Goal: Check status: Check status

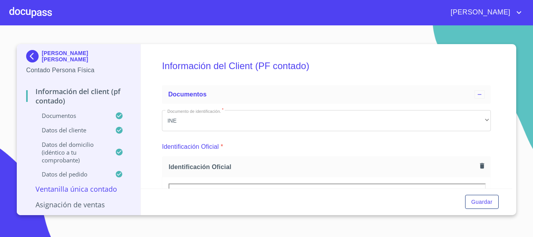
scroll to position [1327, 0]
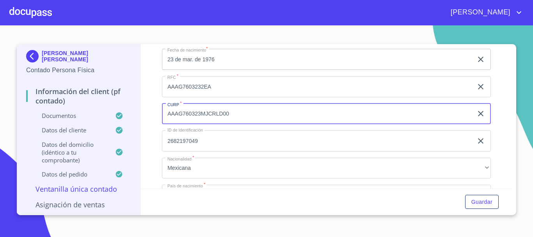
click at [40, 16] on div at bounding box center [30, 12] width 43 height 25
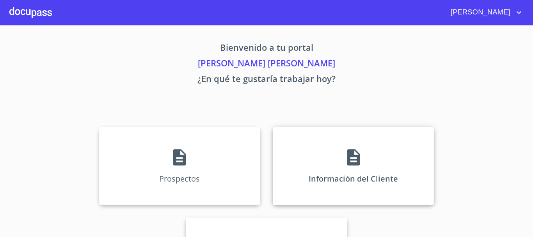
click at [318, 160] on div "Información del Cliente" at bounding box center [353, 166] width 161 height 78
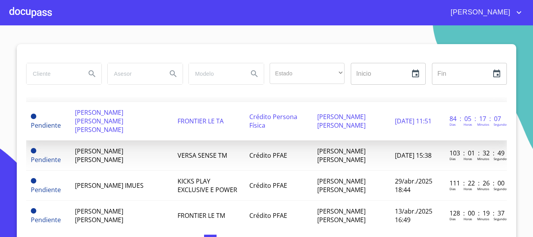
scroll to position [78, 0]
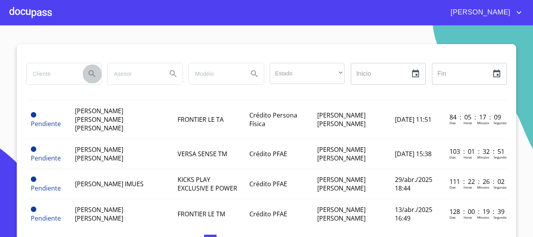
click at [83, 70] on button "Search" at bounding box center [92, 73] width 19 height 19
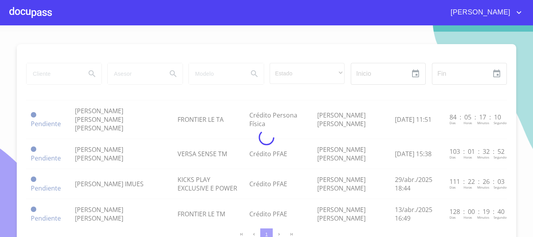
click at [50, 73] on div at bounding box center [266, 138] width 533 height 212
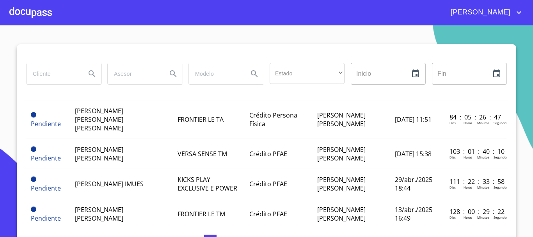
click at [57, 73] on input "search" at bounding box center [53, 73] width 53 height 21
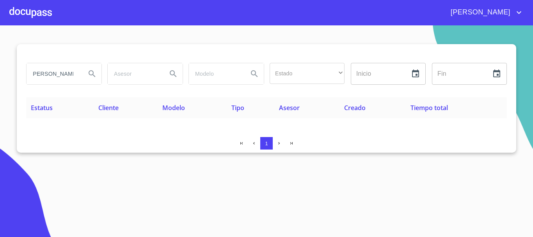
scroll to position [0, 0]
drag, startPoint x: 79, startPoint y: 74, endPoint x: 46, endPoint y: 76, distance: 32.4
click at [46, 76] on input "[PERSON_NAME]" at bounding box center [53, 73] width 53 height 21
type input "[PERSON_NAME]"
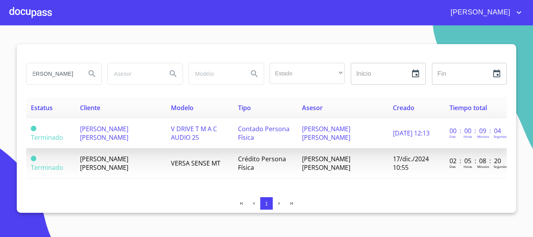
click at [242, 128] on span "Contado Persona Física" at bounding box center [264, 133] width 52 height 17
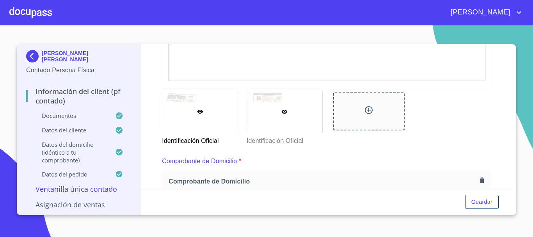
click at [288, 110] on div at bounding box center [284, 111] width 75 height 43
